Goal: Task Accomplishment & Management: Use online tool/utility

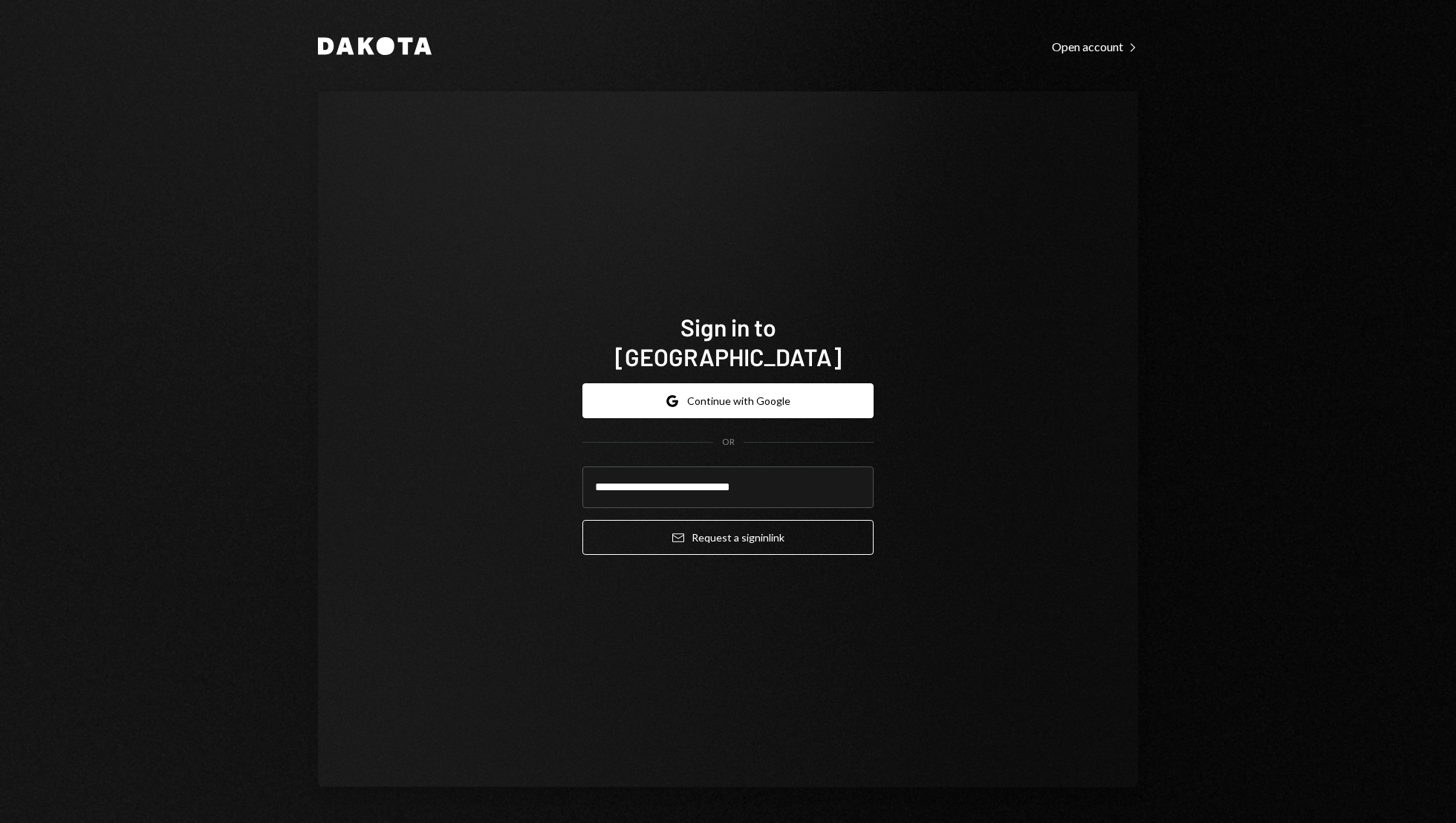
type input "**********"
click at [582, 520] on button "Email Request a sign in link" at bounding box center [728, 537] width 291 height 35
